Goal: Task Accomplishment & Management: Use online tool/utility

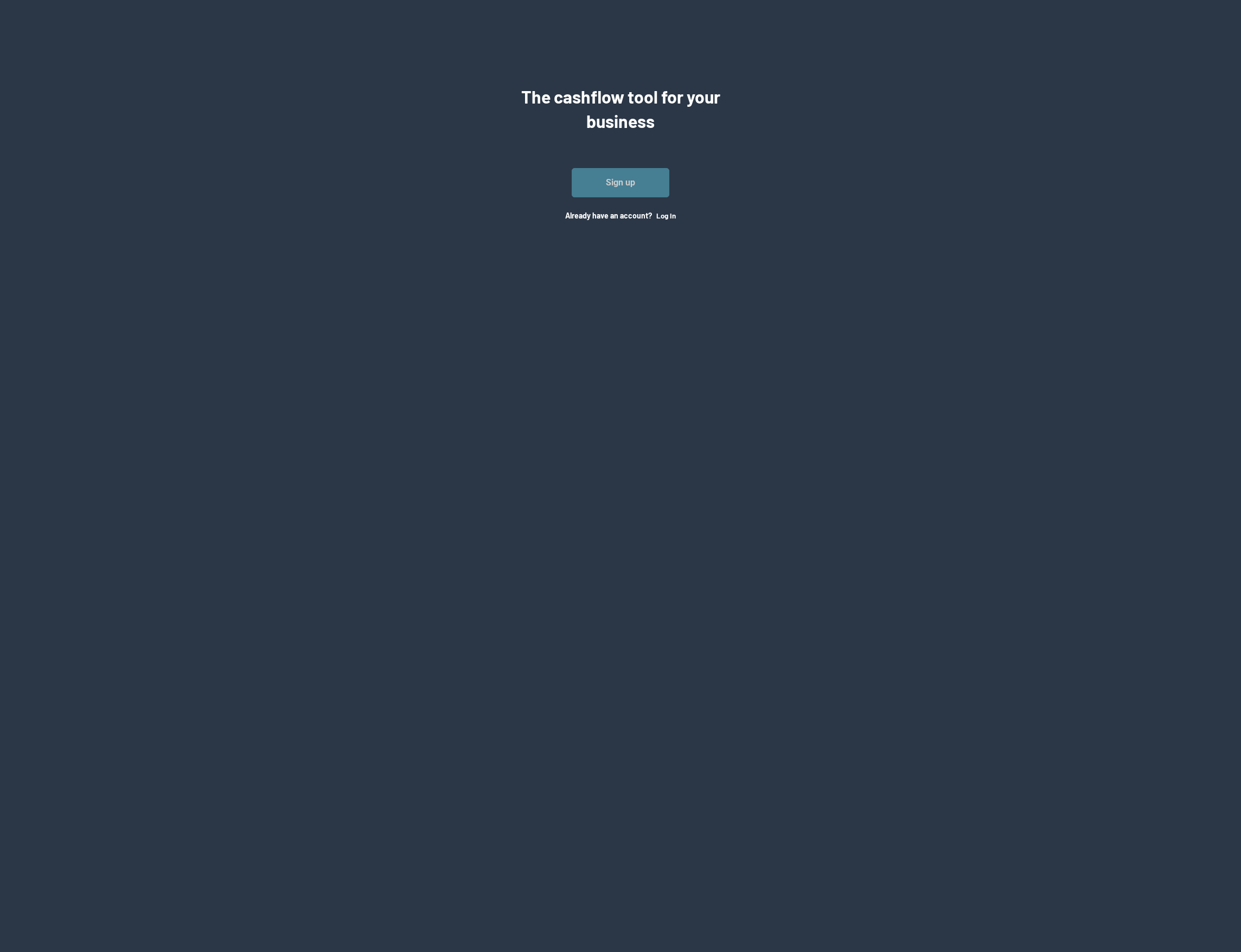
click at [639, 185] on link "Sign up" at bounding box center [620, 183] width 97 height 30
click at [676, 219] on div "The cashflow tool for your business Sign up Already have an account? Log In" at bounding box center [620, 152] width 217 height 136
click at [664, 210] on p "Log In" at bounding box center [665, 216] width 19 height 11
click at [664, 214] on button "Log In" at bounding box center [665, 216] width 19 height 8
